Goal: Information Seeking & Learning: Find specific page/section

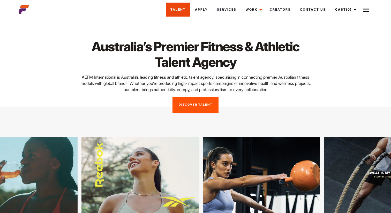
click at [181, 6] on link "Talent" at bounding box center [178, 10] width 25 height 14
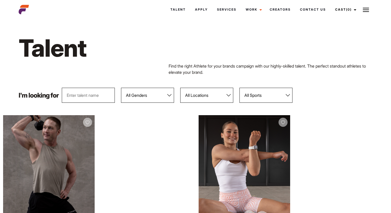
click at [160, 44] on h1 "Talent" at bounding box center [121, 48] width 204 height 30
click at [182, 11] on link "Talent" at bounding box center [178, 10] width 25 height 14
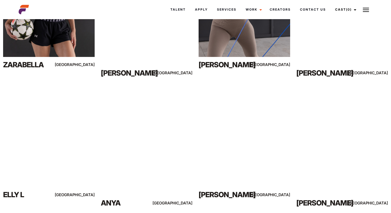
scroll to position [435, 0]
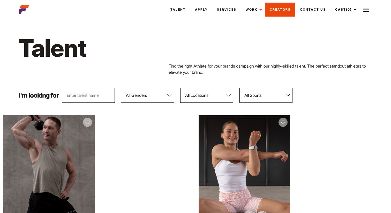
click at [280, 12] on link "Creators" at bounding box center [280, 10] width 30 height 14
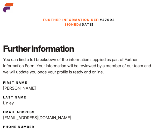
scroll to position [19, 0]
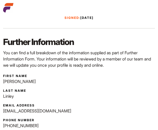
drag, startPoint x: 17, startPoint y: 81, endPoint x: 1, endPoint y: 82, distance: 15.8
click at [1, 82] on div "First Name [PERSON_NAME] Last Name [GEOGRAPHIC_DATA] Email Address [EMAIL_ADDRE…" at bounding box center [79, 115] width 158 height 86
click at [31, 85] on div "First Name [PERSON_NAME] Last Name [GEOGRAPHIC_DATA] Email Address [EMAIL_ADDRE…" at bounding box center [79, 116] width 152 height 85
drag, startPoint x: 20, startPoint y: 82, endPoint x: 4, endPoint y: 82, distance: 16.8
click at [4, 82] on p "[PERSON_NAME]" at bounding box center [79, 81] width 152 height 6
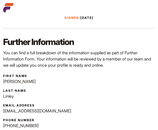
copy p "[PERSON_NAME]"
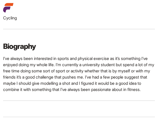
scroll to position [492, 0]
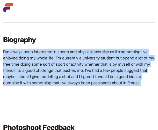
drag, startPoint x: 56, startPoint y: 88, endPoint x: 1, endPoint y: 54, distance: 64.9
click at [1, 54] on div "I’ve always been interested in sports and physical exercise as it’s something I…" at bounding box center [79, 67] width 158 height 37
copy p "I’ve always been interested in sports and physical exercise as it’s something I…"
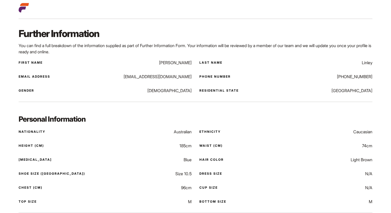
scroll to position [0, 0]
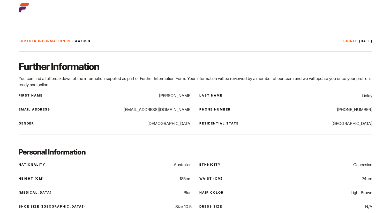
click at [126, 110] on div "Email Address [EMAIL_ADDRESS][DOMAIN_NAME]" at bounding box center [105, 109] width 173 height 6
